Goal: Task Accomplishment & Management: Manage account settings

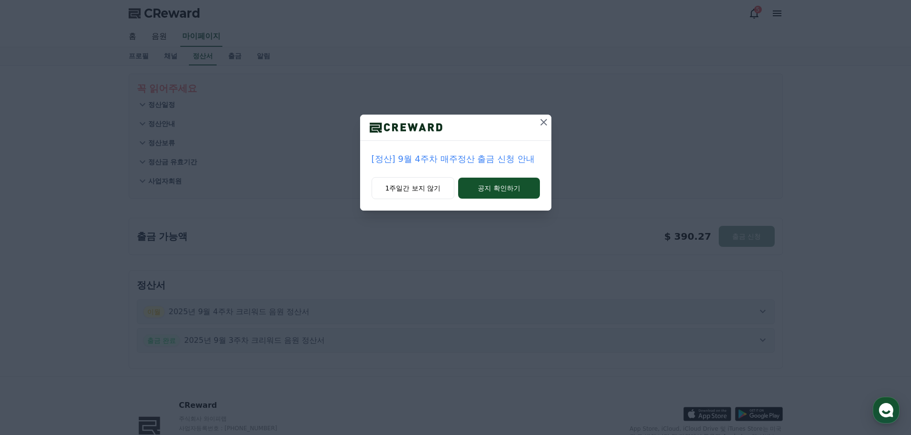
click at [542, 125] on icon at bounding box center [543, 122] width 11 height 11
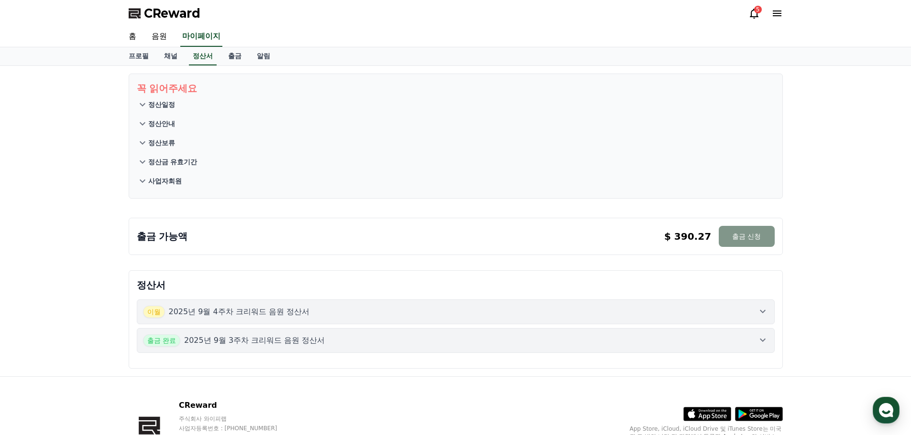
click at [729, 236] on button "출금 신청" at bounding box center [745, 236] width 55 height 21
click at [734, 239] on button "출금 신청" at bounding box center [745, 236] width 55 height 21
click at [264, 310] on p "2025년 9월 4주차 크리워드 음원 정산서" at bounding box center [239, 311] width 141 height 11
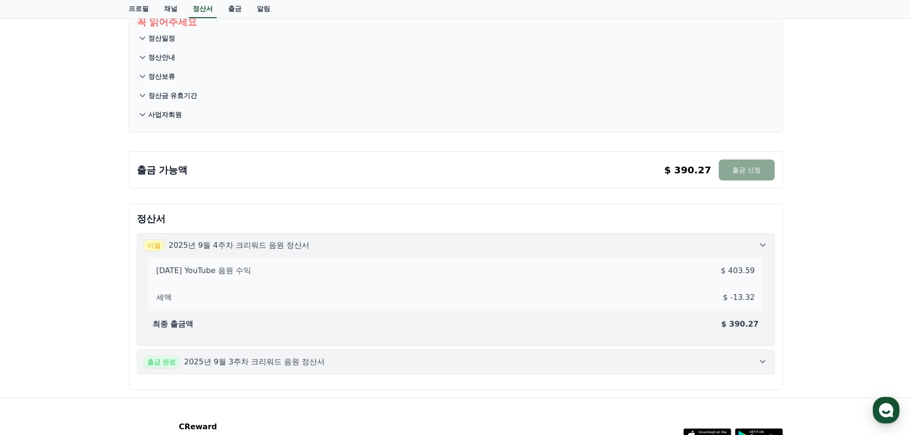
scroll to position [96, 0]
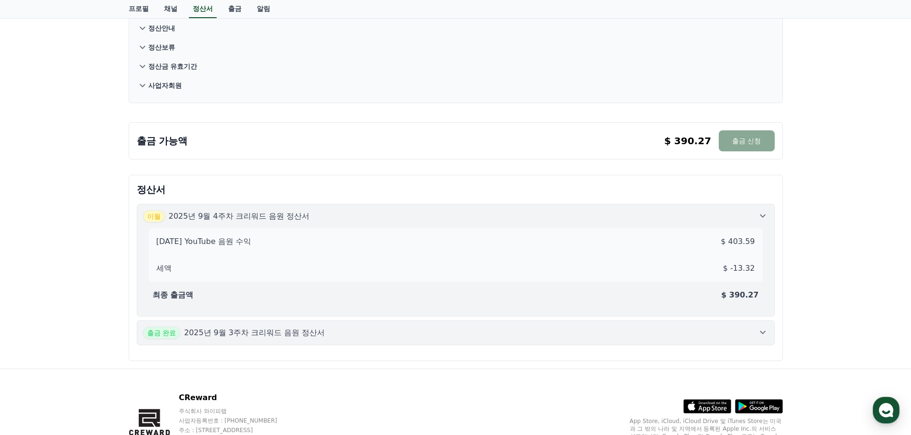
click at [280, 296] on div "최종 출금액 $ 390.27" at bounding box center [456, 295] width 614 height 19
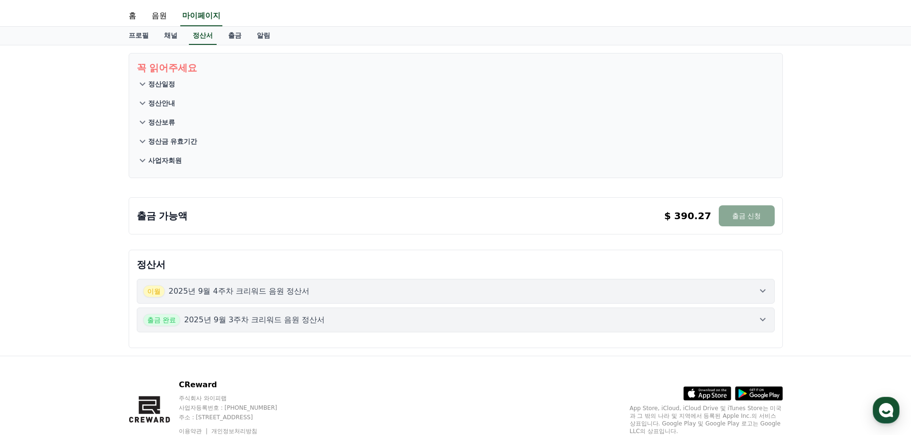
scroll to position [0, 0]
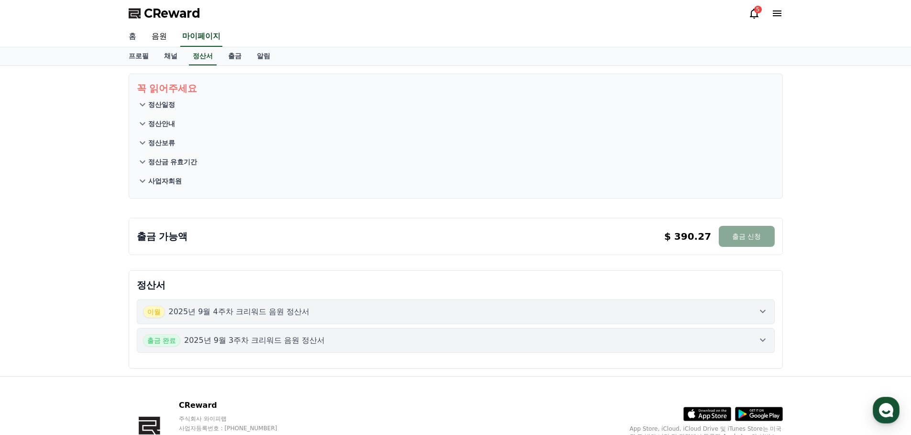
click at [130, 34] on link "홈" at bounding box center [132, 37] width 23 height 20
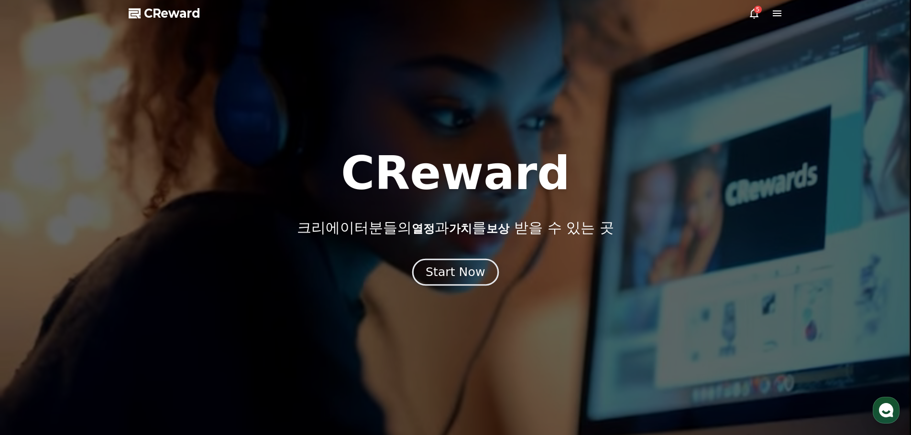
click at [454, 273] on div "Start Now" at bounding box center [454, 272] width 59 height 16
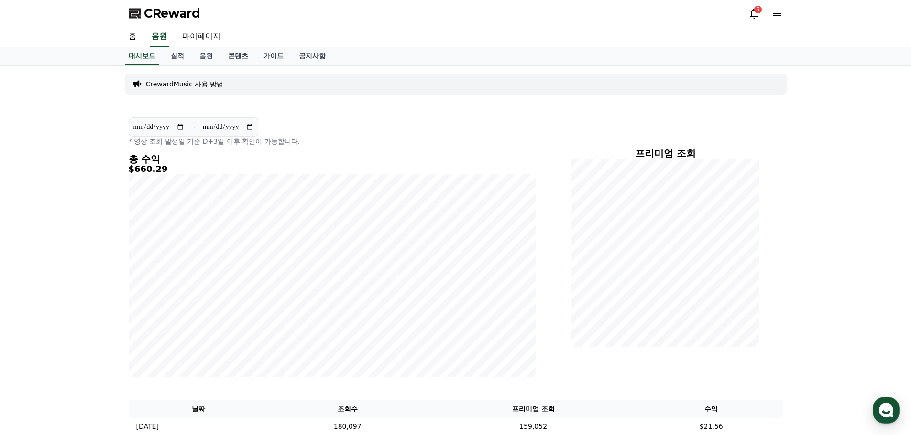
click at [752, 14] on icon at bounding box center [753, 13] width 11 height 11
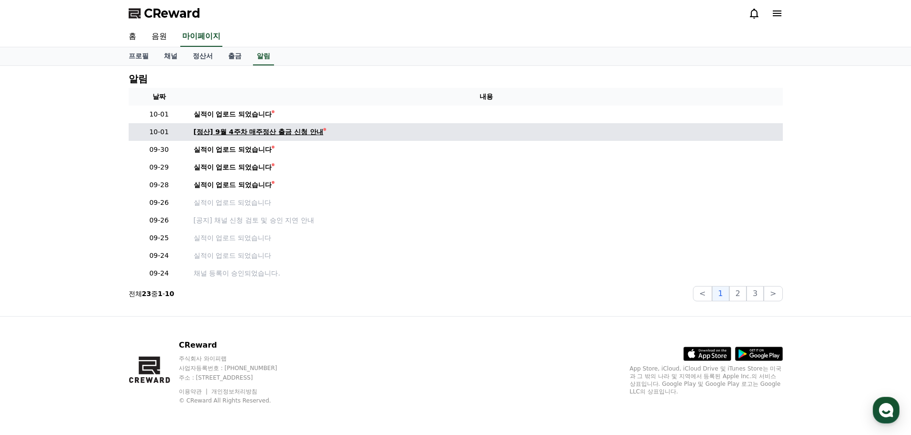
click at [292, 133] on div "[정산] 9월 4주차 매주정산 출금 신청 안내" at bounding box center [259, 132] width 130 height 10
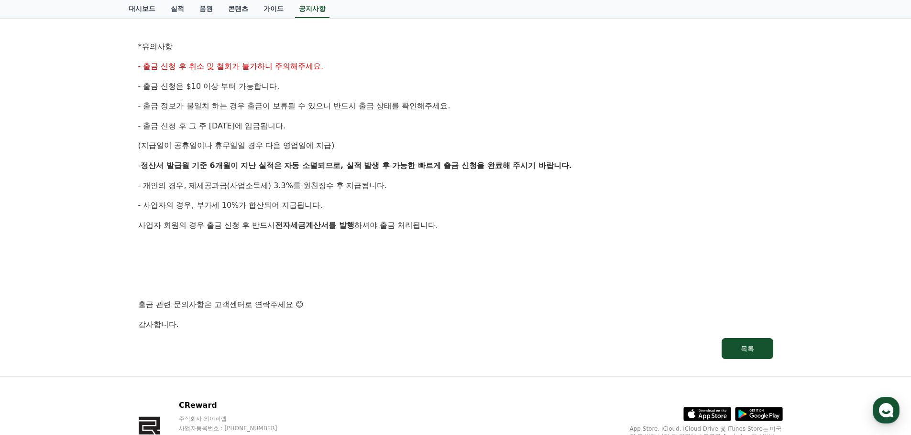
scroll to position [478, 0]
